Goal: Transaction & Acquisition: Download file/media

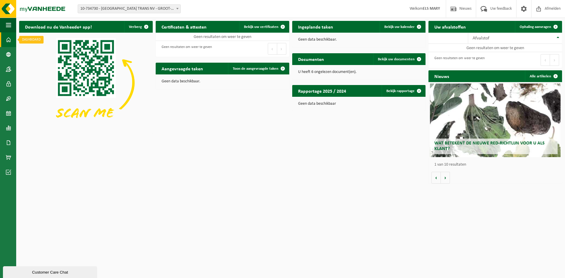
click at [9, 39] on span at bounding box center [8, 39] width 5 height 15
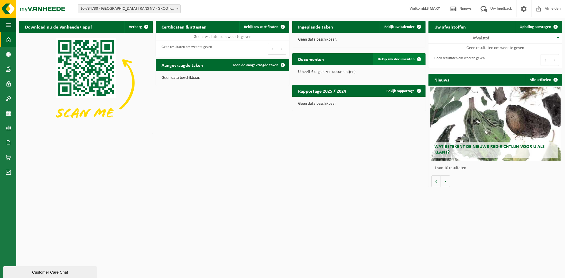
click at [401, 59] on span "Bekijk uw documenten" at bounding box center [396, 59] width 37 height 4
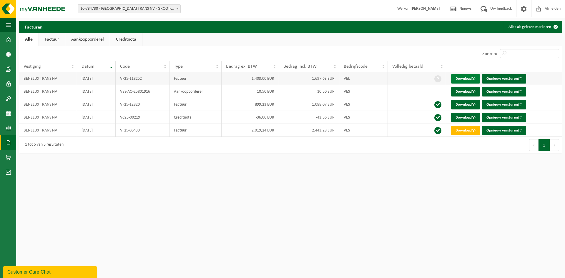
click at [465, 80] on link "Download" at bounding box center [465, 78] width 29 height 9
click at [462, 104] on link "Download" at bounding box center [465, 104] width 29 height 9
click at [461, 77] on link "Download" at bounding box center [465, 78] width 29 height 9
